Goal: Communication & Community: Answer question/provide support

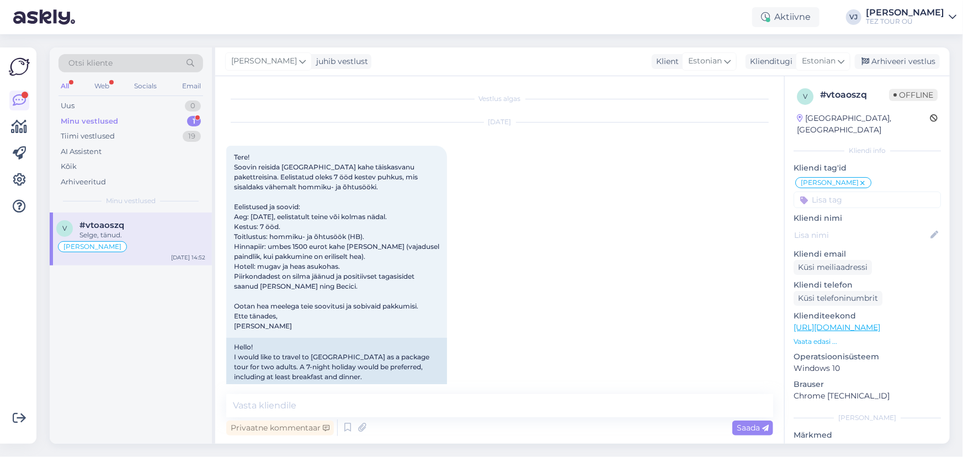
click at [157, 120] on div "Minu vestlused 1" at bounding box center [130, 121] width 145 height 15
click at [138, 265] on div "v #vtoaoszq Selge, tänud. Vladimir Suhtleb Oct 6 14:52" at bounding box center [131, 327] width 162 height 231
click at [149, 253] on div "v #vtoaoszq Selge, tänud. Vladimir Suhtleb Oct 6 14:52" at bounding box center [131, 238] width 162 height 53
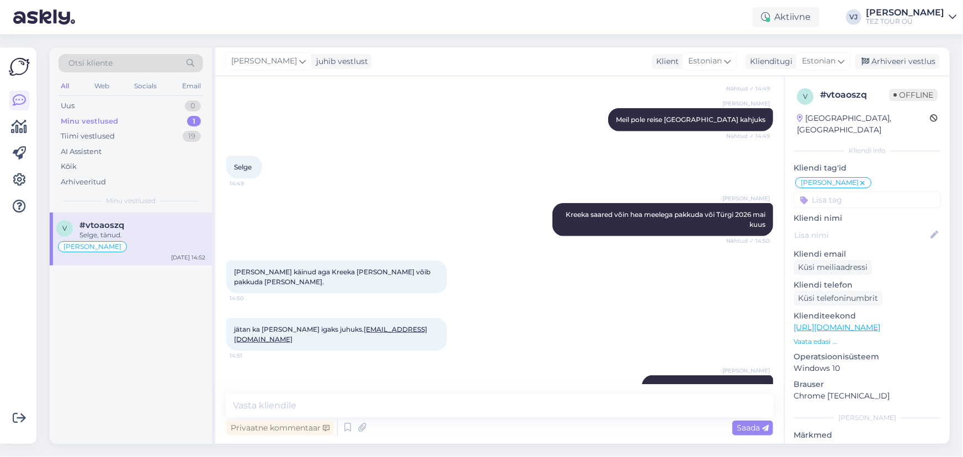
scroll to position [648, 0]
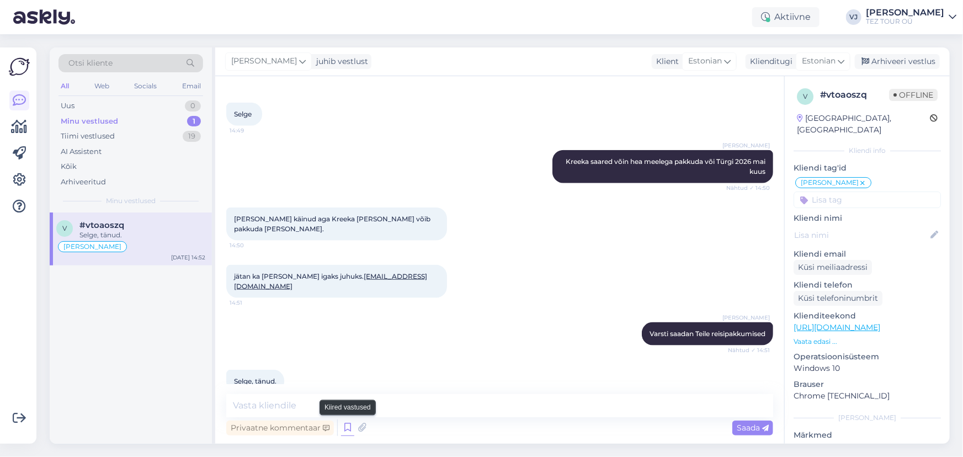
click at [349, 430] on icon at bounding box center [347, 427] width 13 height 17
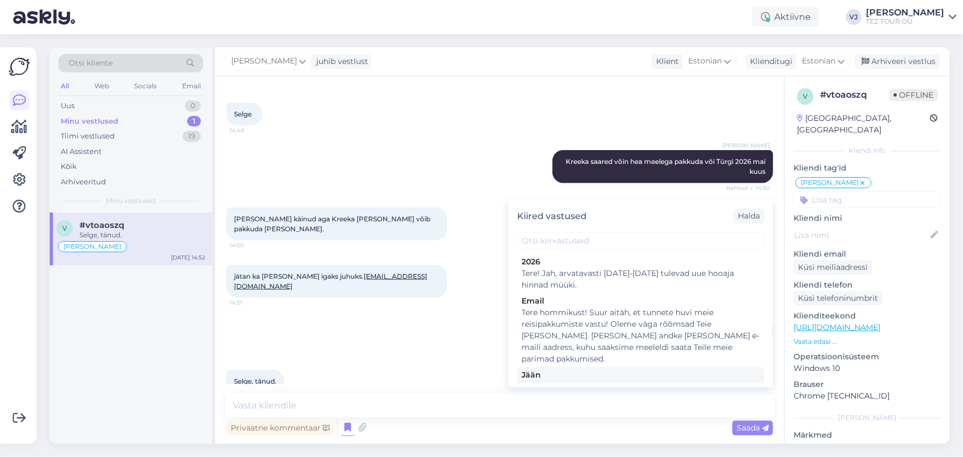
click at [550, 381] on div "Tere! Pakkumine saadetud Teie meilile. Jään ootama Teie valikut ja broneerimiss…" at bounding box center [640, 392] width 238 height 23
type textarea "Tere! Pakkumine saadetud Teie meilile. Jään ootama Teie valikut ja broneerimiss…"
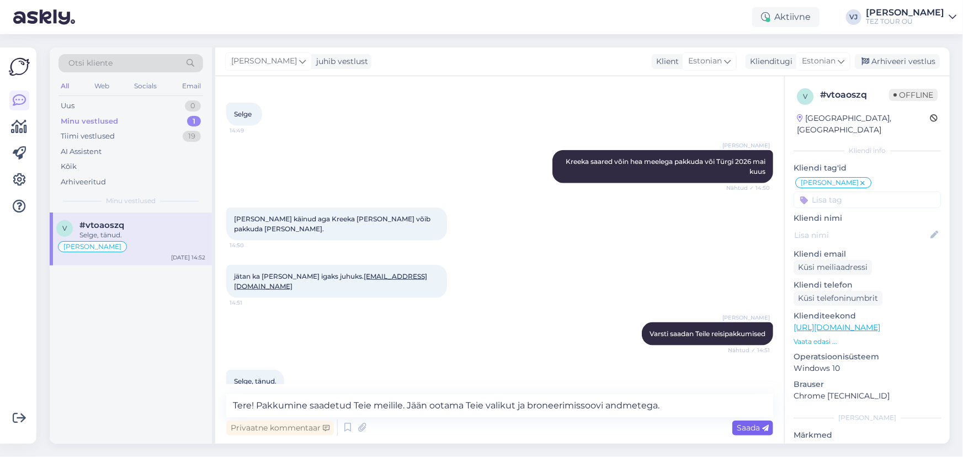
click at [736, 430] on span "Saada" at bounding box center [752, 428] width 32 height 10
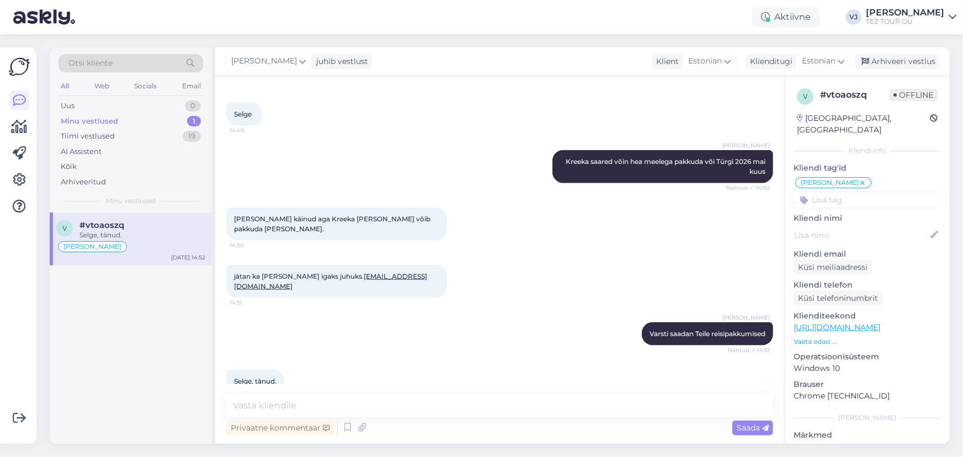
scroll to position [728, 0]
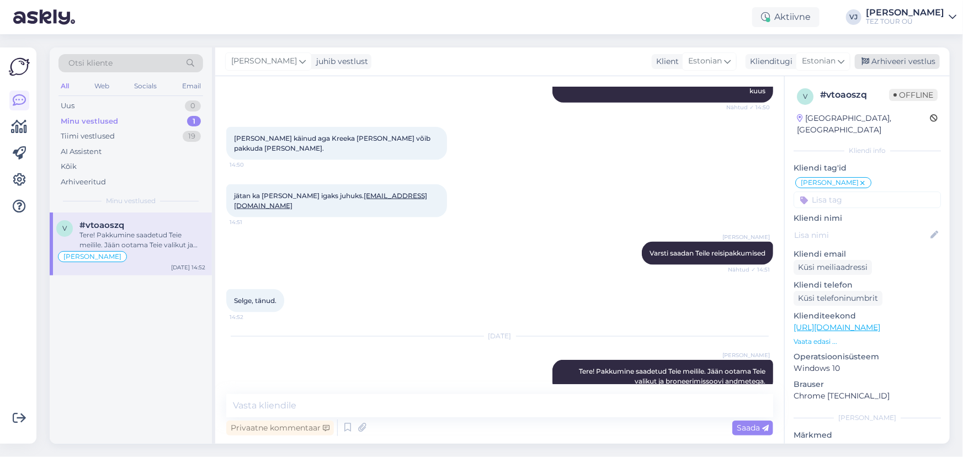
click at [890, 60] on div "Arhiveeri vestlus" at bounding box center [896, 61] width 85 height 15
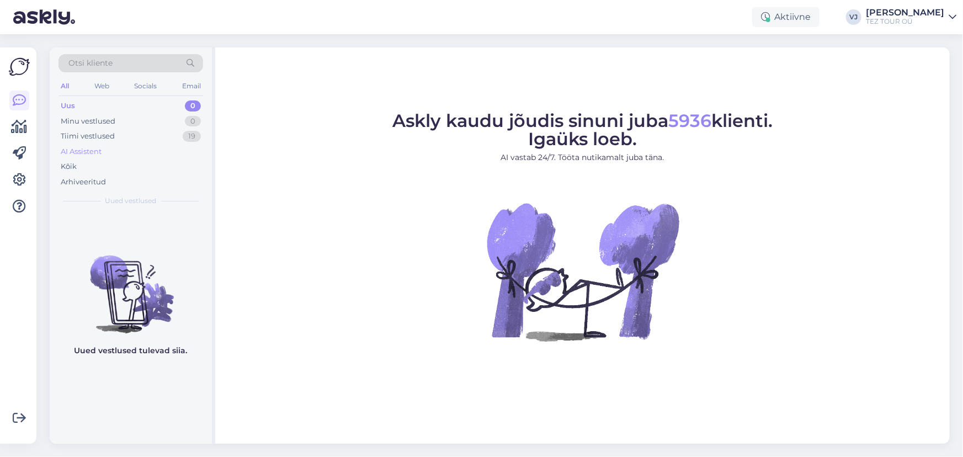
click at [86, 148] on div "AI Assistent" at bounding box center [81, 151] width 41 height 11
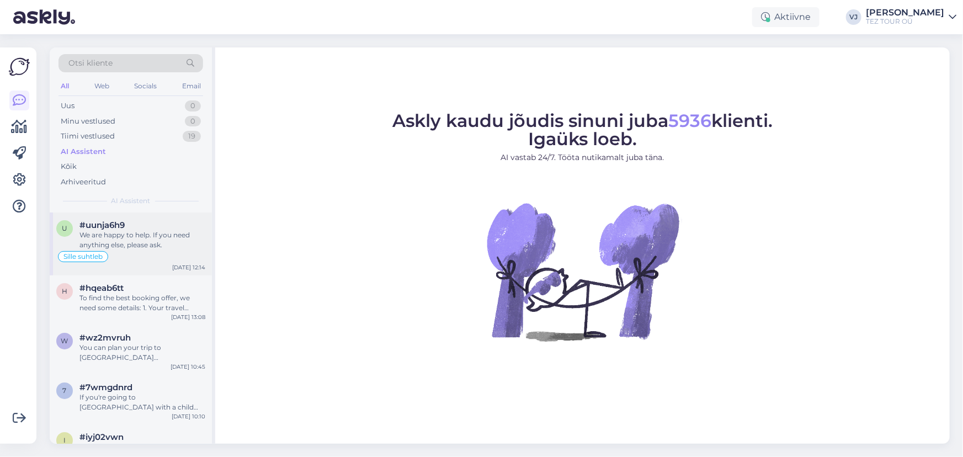
click at [142, 229] on div "#uunja6h9" at bounding box center [142, 225] width 126 height 10
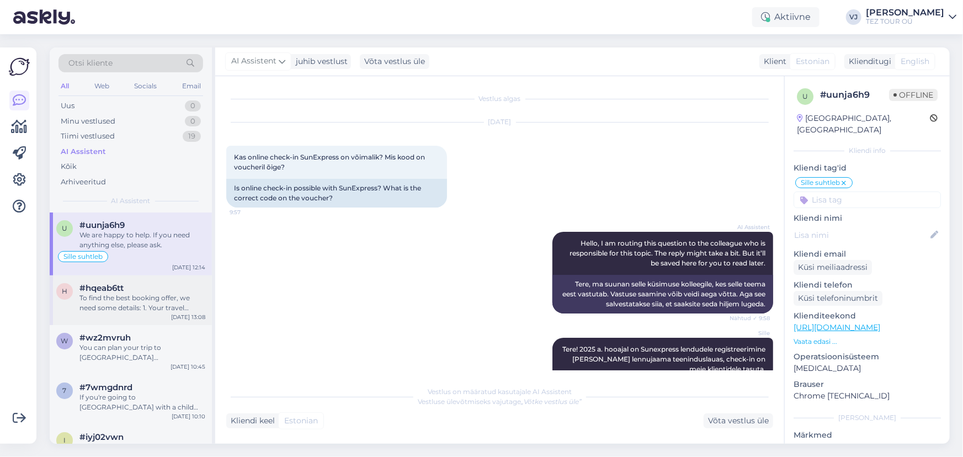
click at [129, 305] on div "To find the best booking offer, we need some details: 1. Your travel dates. 2. …" at bounding box center [142, 303] width 126 height 20
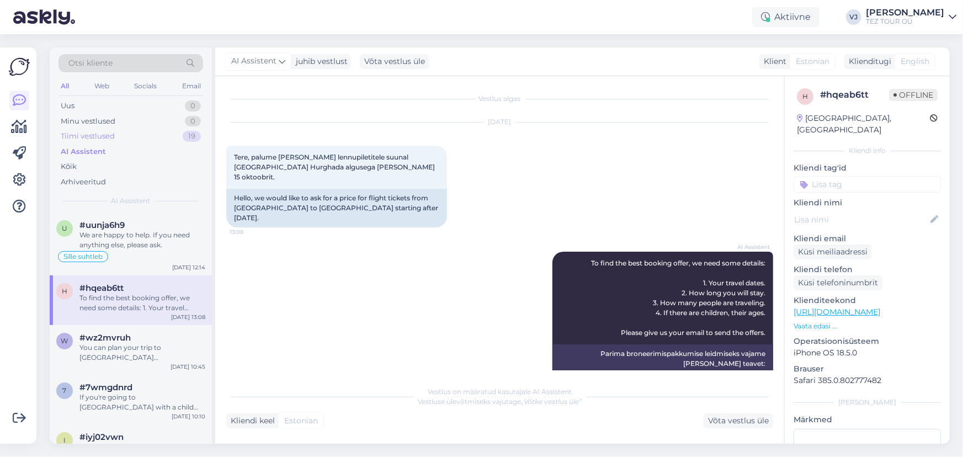
click at [106, 137] on div "Tiimi vestlused" at bounding box center [88, 136] width 54 height 11
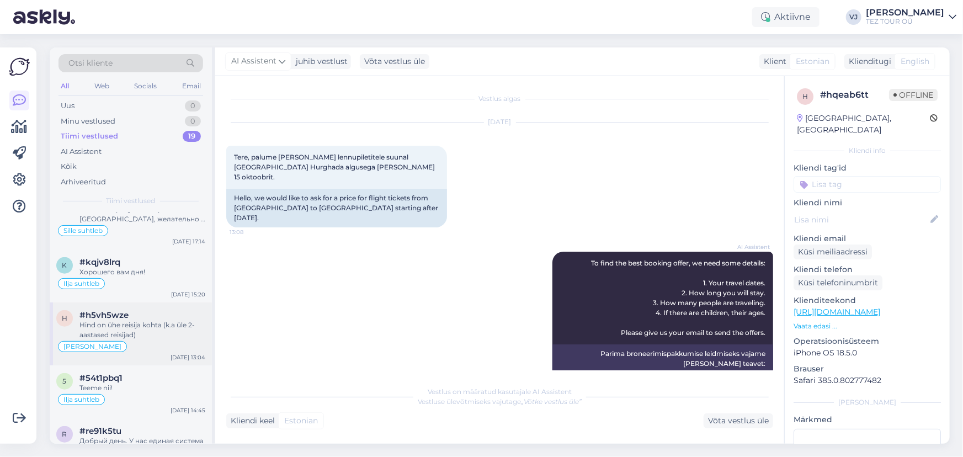
scroll to position [500, 0]
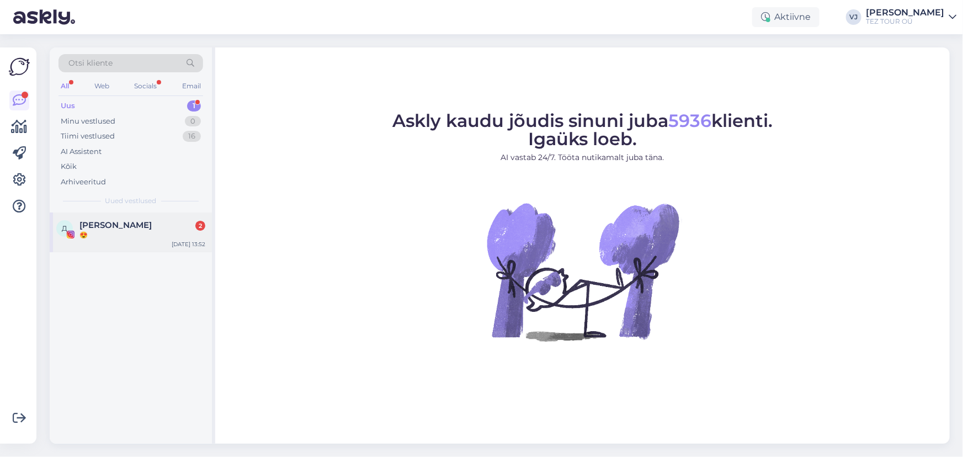
click at [138, 235] on div "😍" at bounding box center [142, 235] width 126 height 10
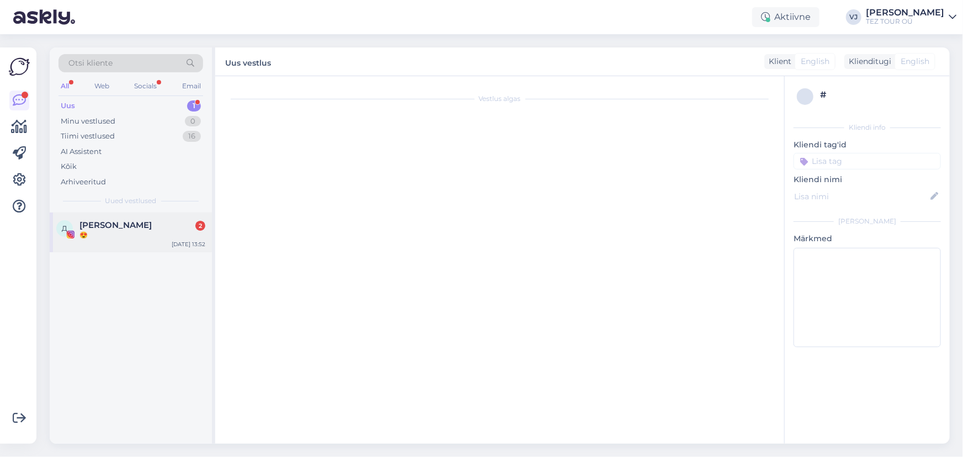
scroll to position [23, 0]
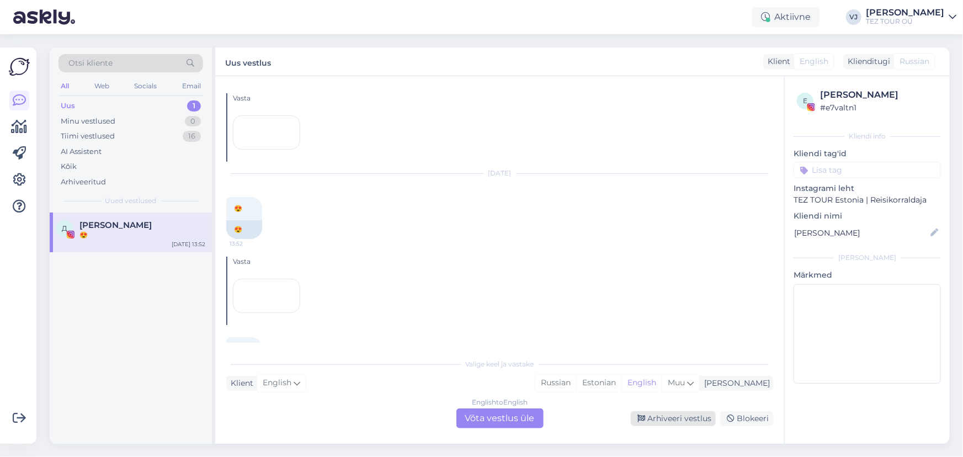
click at [691, 420] on div "Arhiveeri vestlus" at bounding box center [672, 418] width 85 height 15
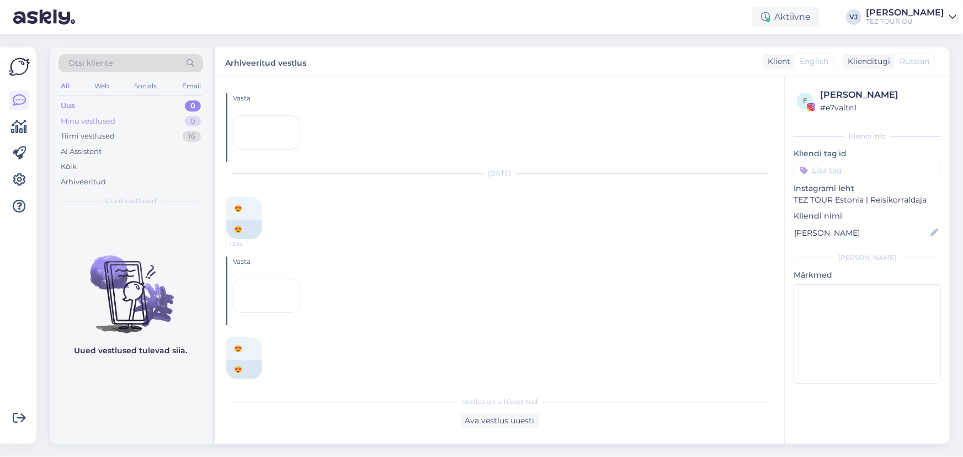
click at [95, 118] on div "Minu vestlused" at bounding box center [88, 121] width 55 height 11
click at [94, 105] on div "Uus 0" at bounding box center [130, 105] width 145 height 15
click at [99, 119] on div "Minu vestlused" at bounding box center [88, 121] width 55 height 11
click at [133, 101] on div "Uus 1" at bounding box center [130, 105] width 145 height 15
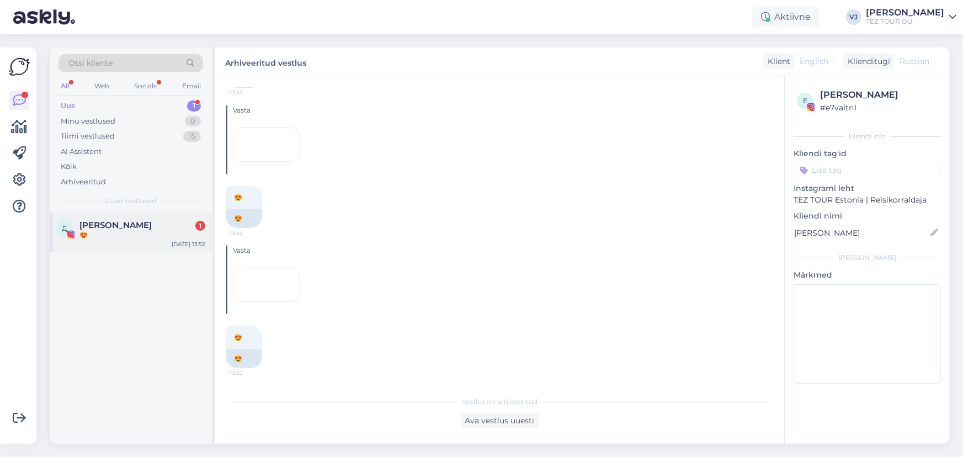
click at [148, 232] on div "😍" at bounding box center [142, 235] width 126 height 10
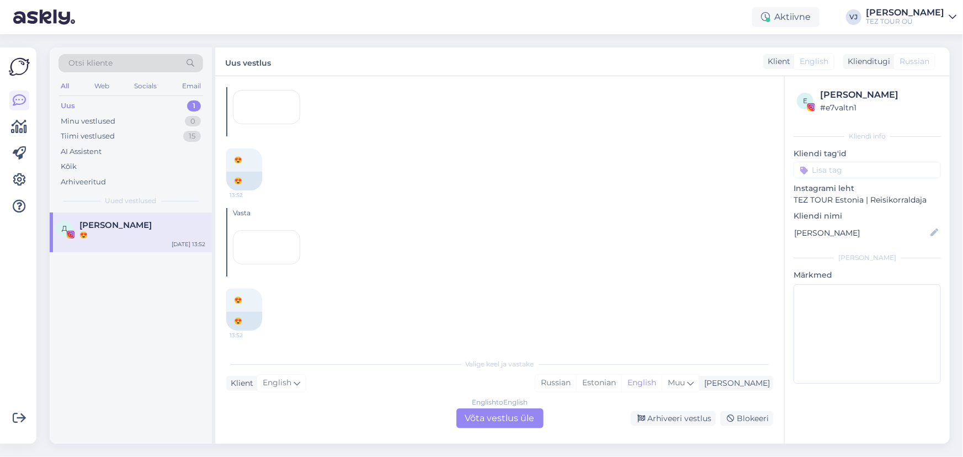
scroll to position [425, 0]
click at [659, 416] on div "Arhiveeri vestlus" at bounding box center [672, 418] width 85 height 15
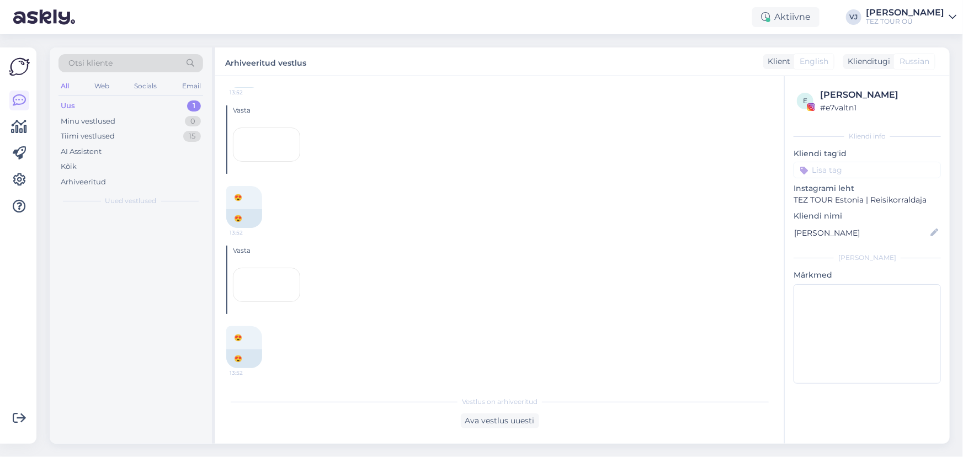
scroll to position [421, 0]
